Goal: Navigation & Orientation: Understand site structure

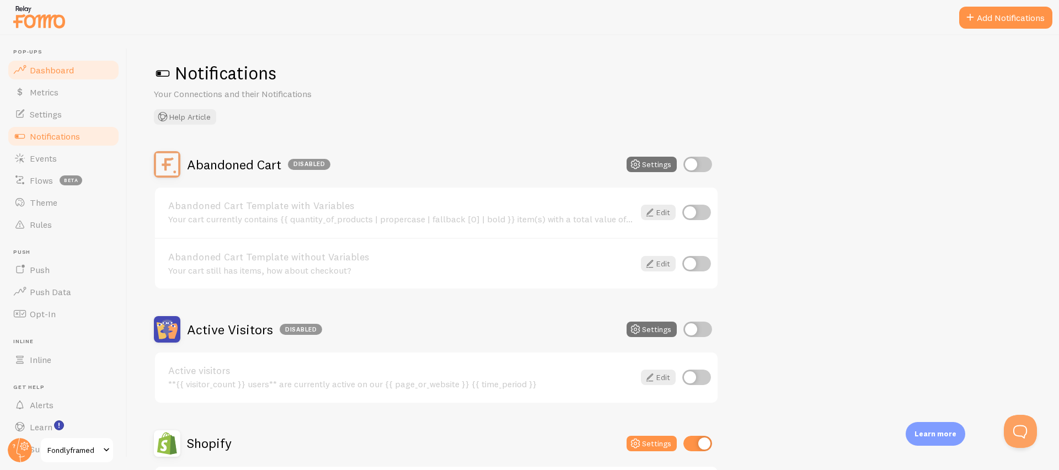
click at [55, 61] on link "Dashboard" at bounding box center [64, 70] width 114 height 22
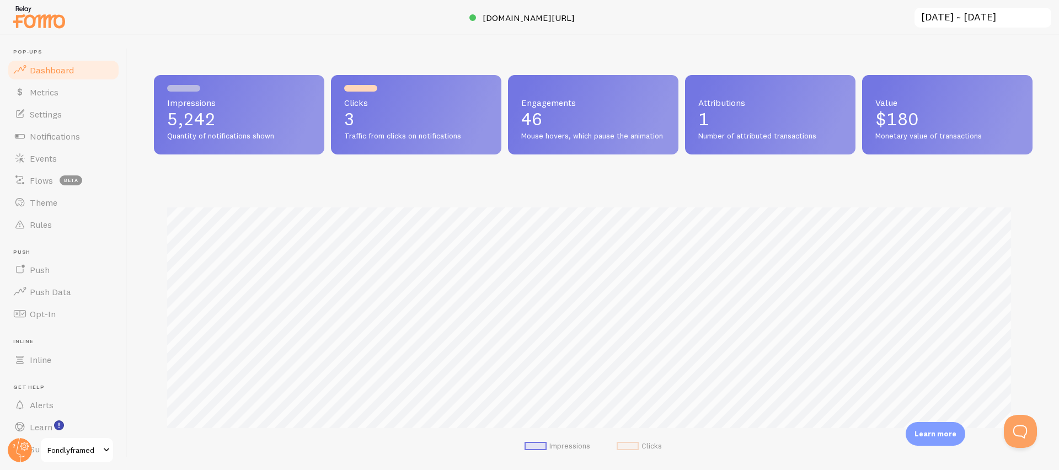
scroll to position [290, 871]
click at [86, 120] on link "Settings" at bounding box center [64, 114] width 114 height 22
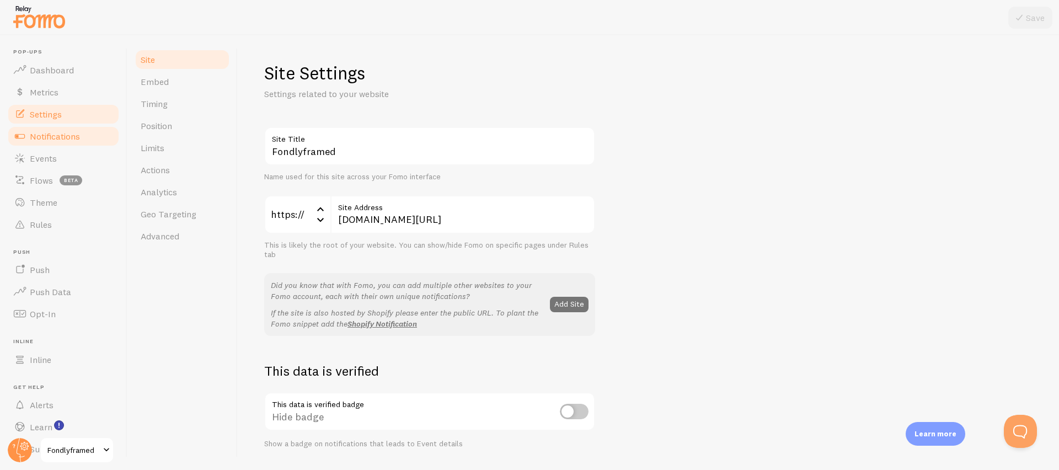
click at [71, 143] on link "Notifications" at bounding box center [64, 136] width 114 height 22
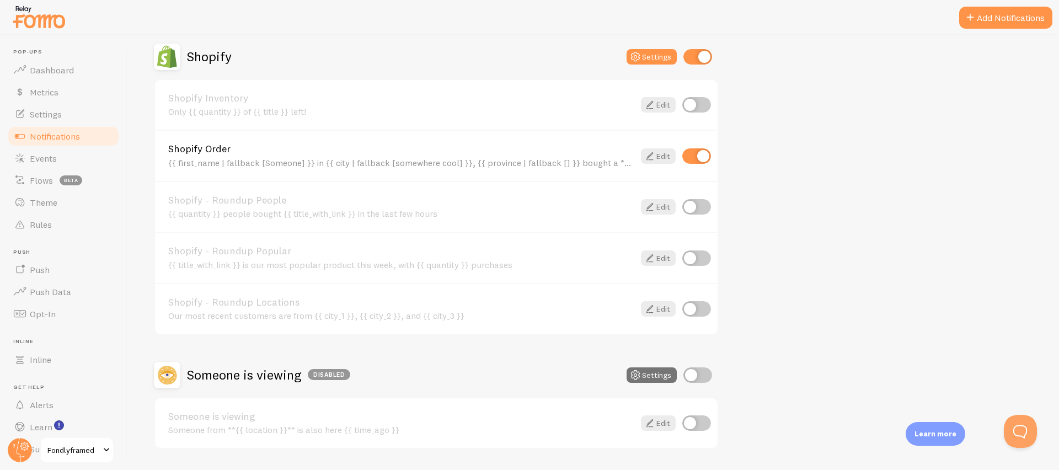
scroll to position [419, 0]
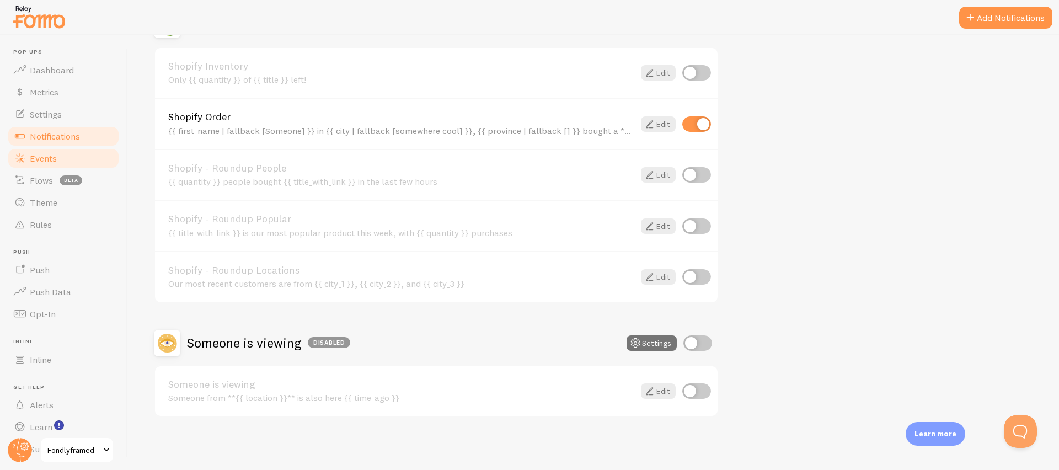
click at [66, 163] on link "Events" at bounding box center [64, 158] width 114 height 22
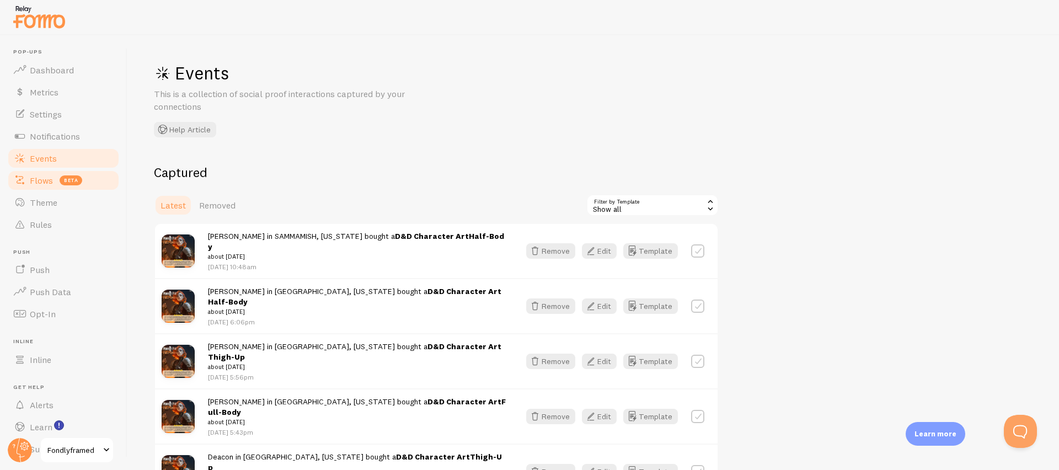
click at [67, 189] on link "Flows beta" at bounding box center [64, 180] width 114 height 22
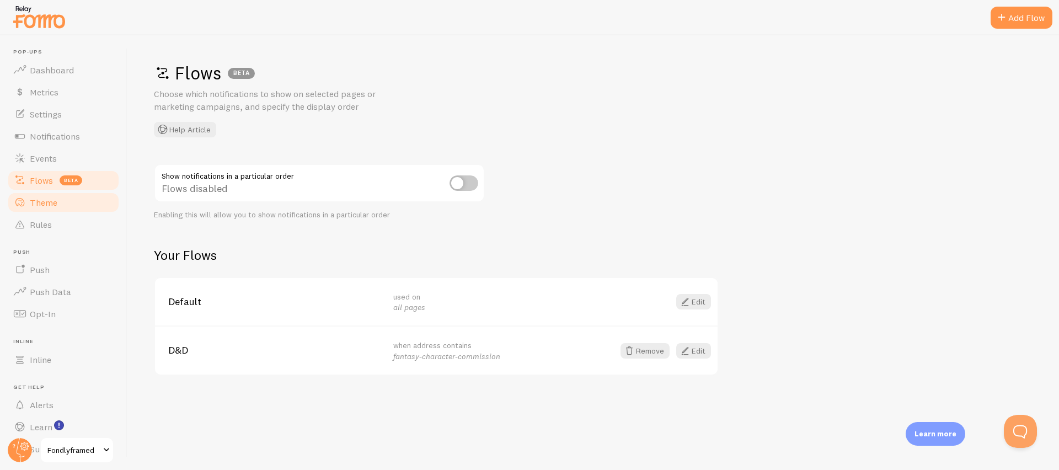
click at [69, 201] on link "Theme" at bounding box center [64, 202] width 114 height 22
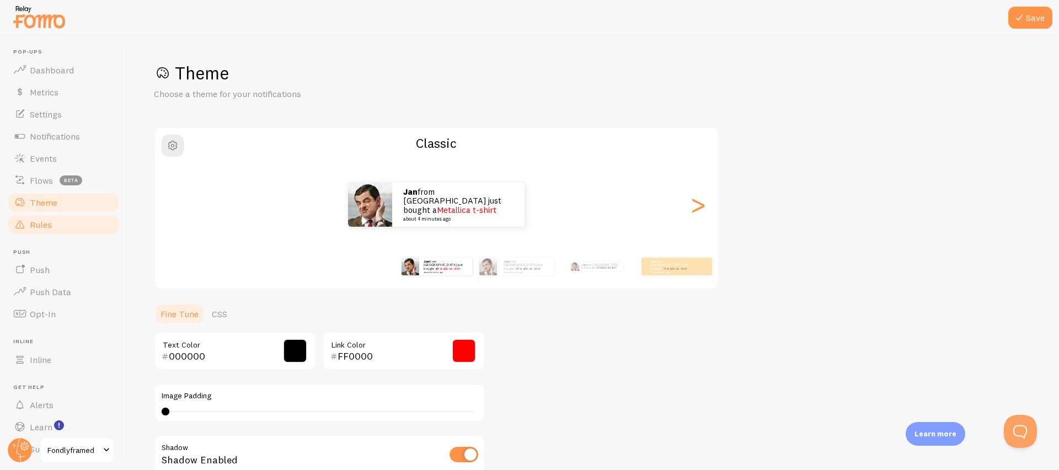
click at [68, 227] on link "Rules" at bounding box center [64, 225] width 114 height 22
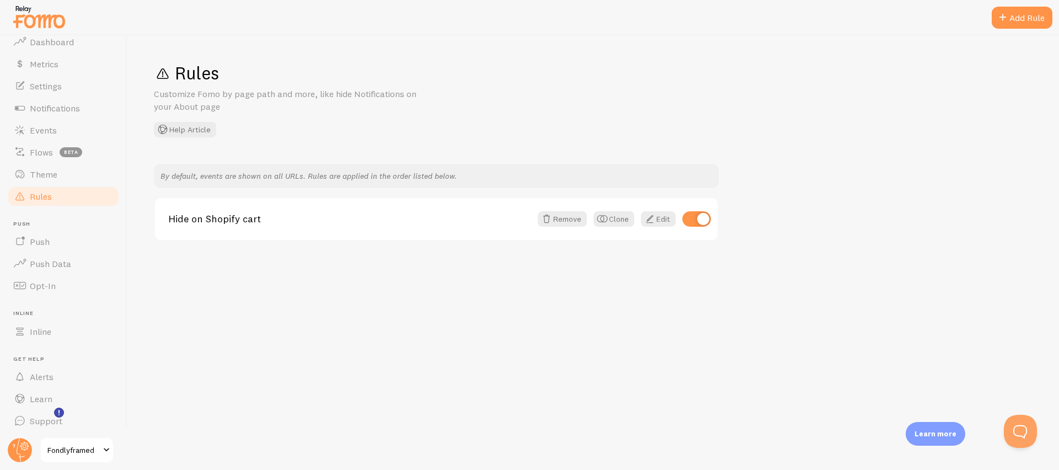
scroll to position [30, 0]
